Goal: Transaction & Acquisition: Purchase product/service

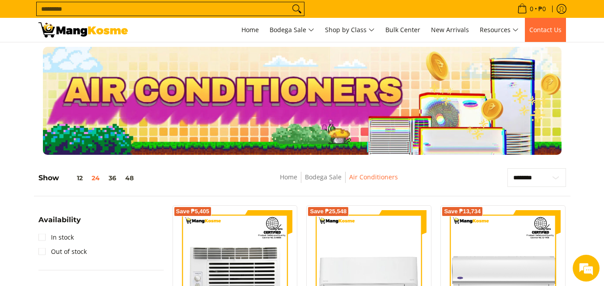
click at [552, 31] on span "Contact Us" at bounding box center [545, 29] width 32 height 8
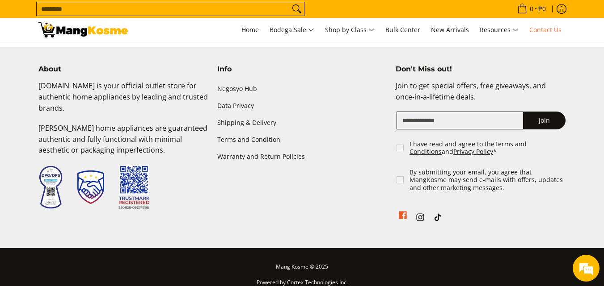
click at [404, 211] on link "See Mang Kosme on Facebook" at bounding box center [402, 218] width 13 height 15
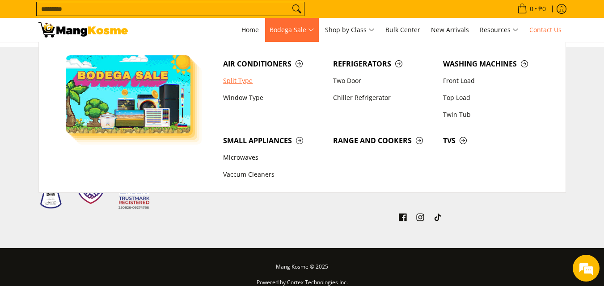
drag, startPoint x: 235, startPoint y: 80, endPoint x: 244, endPoint y: 82, distance: 10.0
click at [235, 80] on link "Split Type" at bounding box center [273, 80] width 110 height 17
click at [244, 82] on link "Split Type" at bounding box center [273, 80] width 110 height 17
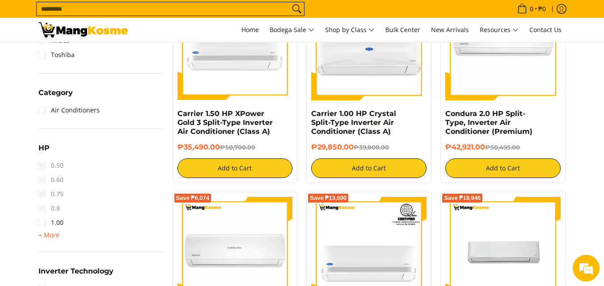
scroll to position [441, 0]
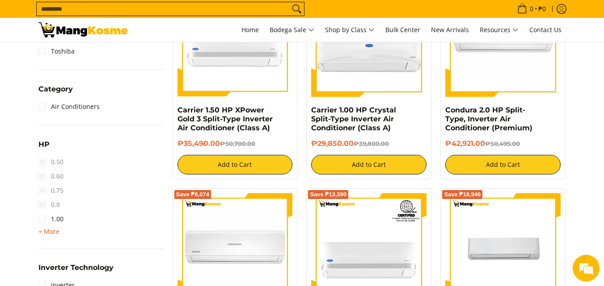
click at [52, 236] on span "+ More - Less" at bounding box center [48, 232] width 21 height 11
click at [39, 248] on link "2.00" at bounding box center [50, 248] width 25 height 14
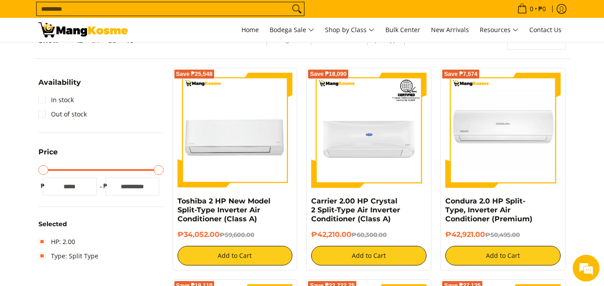
scroll to position [151, 0]
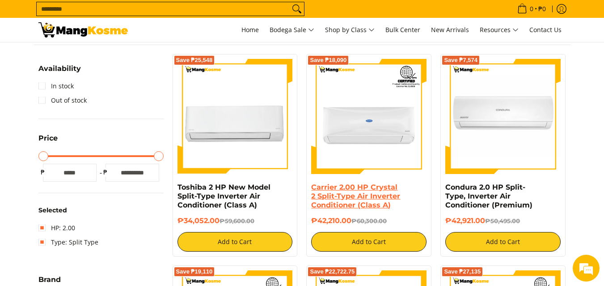
click at [361, 199] on link "Carrier 2.00 HP Crystal 2 Split-Type Air Inverter Conditioner (Class A)" at bounding box center [355, 196] width 89 height 26
